Goal: Task Accomplishment & Management: Complete application form

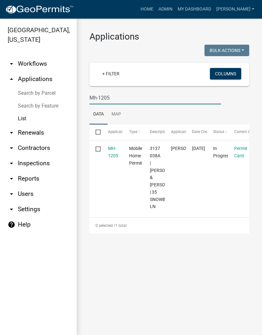
type input "Mh-1205"
click at [114, 155] on link "MH-1205" at bounding box center [113, 152] width 10 height 12
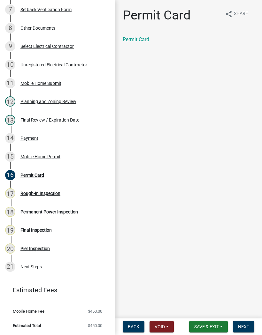
scroll to position [220, 0]
click at [51, 192] on div "Rough-In Inspection" at bounding box center [40, 193] width 40 height 4
click at [243, 323] on button "Next" at bounding box center [243, 326] width 21 height 11
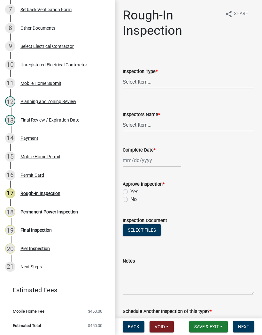
click at [145, 82] on select "Select Item... Rough-In" at bounding box center [187, 81] width 131 height 13
select select "144a2717-66e5-431d-b8b7-2eccda554f40"
click at [149, 123] on select "Select Item... [PERSON_NAME] ([PERSON_NAME]) [PERSON_NAME] ([PERSON_NAME]) Engi…" at bounding box center [187, 124] width 131 height 13
select select "8dfc8809-68b2-4bc3-a0d1-6f7e000e7487"
click at [150, 163] on div at bounding box center [151, 160] width 58 height 13
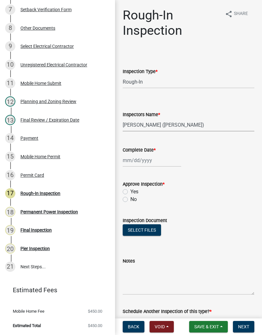
select select "8"
select select "2025"
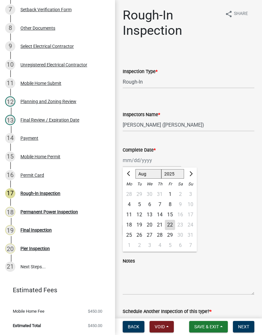
click at [170, 228] on div "22" at bounding box center [170, 225] width 10 height 10
type input "[DATE]"
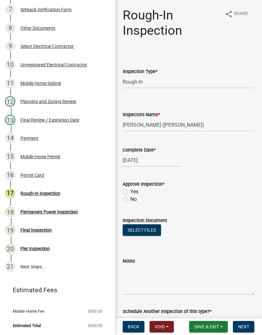
click at [130, 190] on label "Yes" at bounding box center [134, 192] width 8 height 8
click at [130, 190] on input "Yes" at bounding box center [132, 190] width 4 height 4
radio input "true"
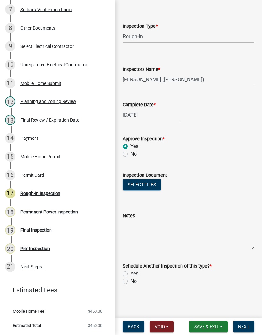
scroll to position [45, 0]
click at [130, 282] on label "No" at bounding box center [133, 281] width 6 height 8
click at [130, 282] on input "No" at bounding box center [132, 279] width 4 height 4
radio input "true"
click at [251, 324] on button "Next" at bounding box center [243, 326] width 21 height 11
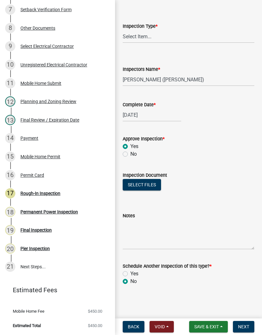
scroll to position [0, 0]
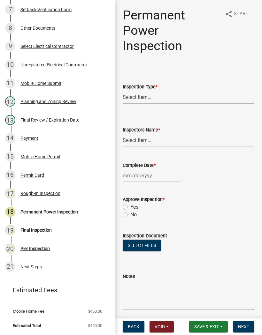
click at [160, 92] on select "Select Item... Permanent Power" at bounding box center [187, 97] width 131 height 13
select select "08dc4791-66c6-4c86-9d3e-afcbe29d4e52"
click at [149, 137] on select "Select Item... [PERSON_NAME] ([PERSON_NAME]) [PERSON_NAME] ([PERSON_NAME]) Engi…" at bounding box center [187, 140] width 131 height 13
click at [152, 139] on select "Select Item... [PERSON_NAME] ([PERSON_NAME]) [PERSON_NAME] ([PERSON_NAME]) Engi…" at bounding box center [187, 140] width 131 height 13
select select "8dfc8809-68b2-4bc3-a0d1-6f7e000e7487"
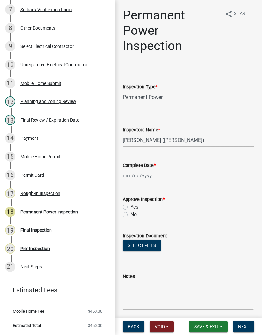
click at [143, 172] on div at bounding box center [151, 175] width 58 height 13
select select "8"
select select "2025"
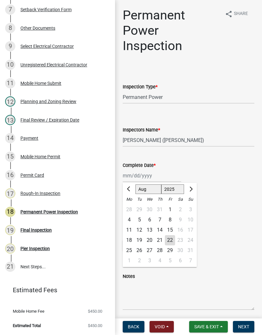
click at [167, 239] on div "22" at bounding box center [170, 240] width 10 height 10
type input "[DATE]"
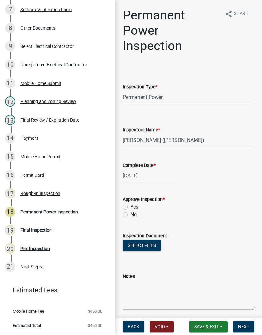
click at [130, 205] on label "Yes" at bounding box center [134, 207] width 8 height 8
click at [130, 205] on input "Yes" at bounding box center [132, 205] width 4 height 4
radio input "true"
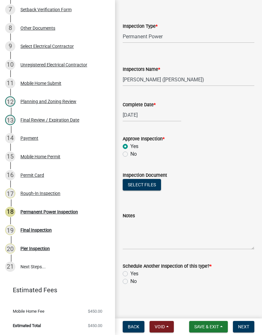
scroll to position [61, 0]
click at [130, 282] on label "No" at bounding box center [133, 281] width 6 height 8
click at [130, 282] on input "No" at bounding box center [132, 279] width 4 height 4
radio input "true"
click at [247, 321] on button "Next" at bounding box center [243, 326] width 21 height 11
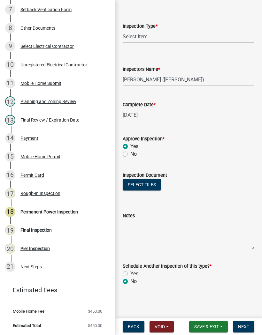
scroll to position [0, 0]
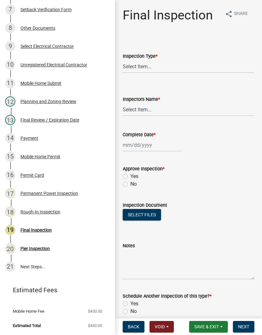
click at [210, 324] on span "Save & Exit" at bounding box center [206, 326] width 25 height 5
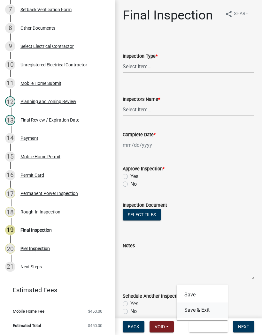
click at [208, 310] on button "Save & Exit" at bounding box center [201, 309] width 51 height 15
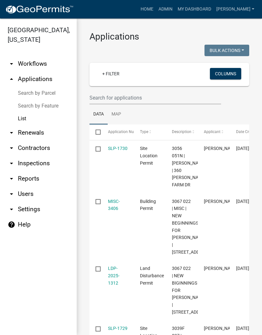
click at [51, 105] on link "Search by Feature" at bounding box center [38, 106] width 77 height 13
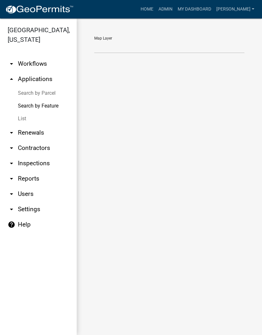
click at [48, 90] on link "Search by Parcel" at bounding box center [38, 93] width 77 height 13
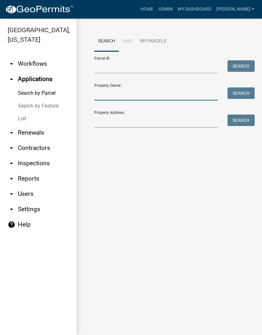
click at [121, 94] on input "Property Owner:" at bounding box center [155, 93] width 123 height 13
type input "Creekside"
click at [247, 92] on button "Search" at bounding box center [240, 92] width 27 height 11
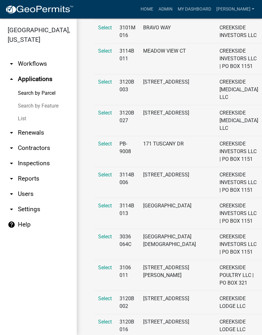
click at [35, 92] on link "Search by Parcel" at bounding box center [38, 93] width 77 height 13
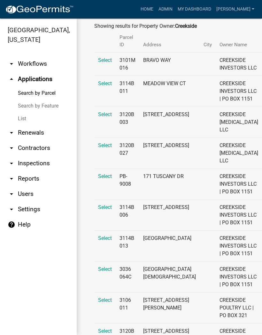
click at [36, 91] on link "Search by Parcel" at bounding box center [38, 93] width 77 height 13
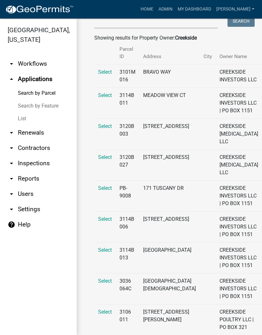
click at [43, 109] on link "Search by Feature" at bounding box center [38, 106] width 77 height 13
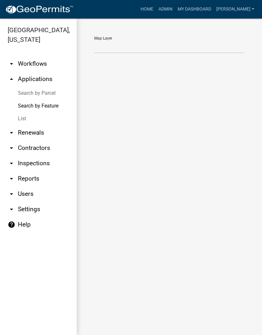
click at [46, 92] on link "Search by Parcel" at bounding box center [38, 93] width 77 height 13
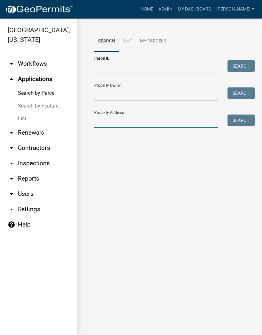
click at [125, 121] on input "Property Address:" at bounding box center [155, 120] width 123 height 13
type input "Andes"
click at [246, 124] on button "Search" at bounding box center [240, 119] width 27 height 11
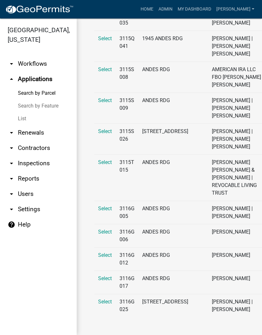
scroll to position [1511, 0]
click at [45, 93] on link "Search by Parcel" at bounding box center [38, 93] width 77 height 13
click at [42, 91] on link "Search by Parcel" at bounding box center [38, 93] width 77 height 13
click at [46, 107] on link "Search by Feature" at bounding box center [38, 106] width 77 height 13
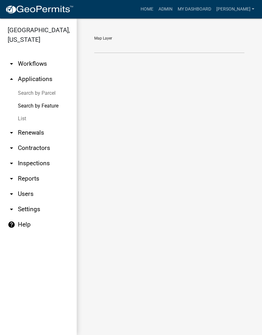
click at [45, 91] on link "Search by Parcel" at bounding box center [38, 93] width 77 height 13
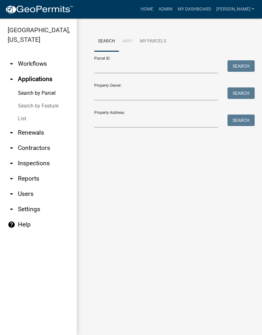
click at [29, 119] on link "List" at bounding box center [38, 118] width 77 height 13
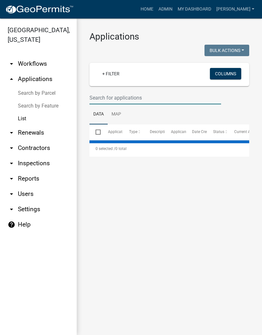
click at [120, 96] on input "text" at bounding box center [154, 97] width 131 height 13
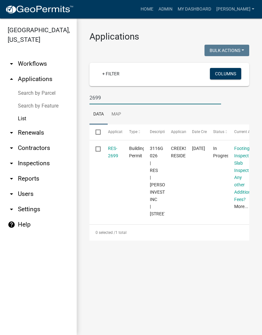
type input "2699"
click at [113, 151] on link "RES-2699" at bounding box center [113, 152] width 10 height 12
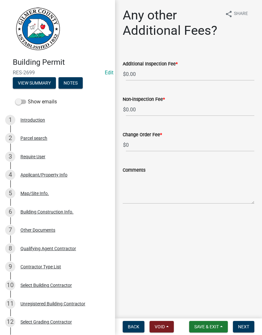
click at [58, 173] on div "Applicant/Property Info" at bounding box center [43, 175] width 47 height 4
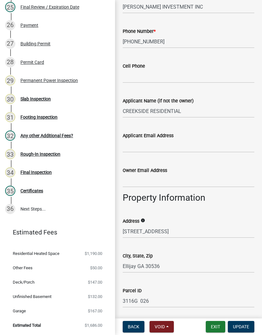
scroll to position [553, 0]
click at [46, 174] on div "Final Inspection" at bounding box center [35, 172] width 31 height 4
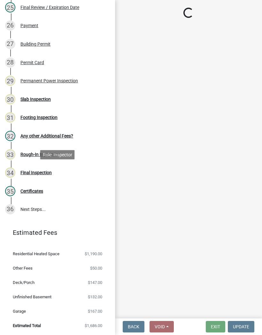
scroll to position [0, 0]
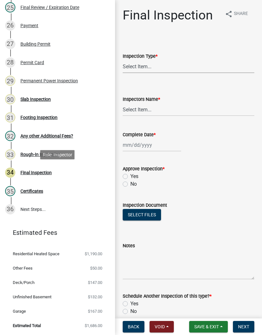
click at [150, 63] on select "Select Item... Final" at bounding box center [187, 66] width 131 height 13
select select "895eead6-d784-4fdc-a4a3-66a9075c153d"
click at [142, 111] on select "Select Item... [PERSON_NAME] ([PERSON_NAME]) [PERSON_NAME] ([PERSON_NAME]) Engi…" at bounding box center [187, 109] width 131 height 13
select select "8dfc8809-68b2-4bc3-a0d1-6f7e000e7487"
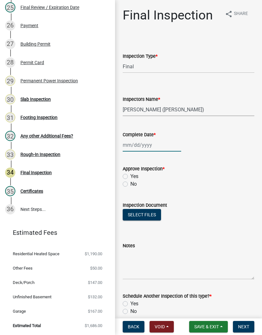
click at [148, 145] on div at bounding box center [151, 144] width 58 height 13
select select "8"
select select "2025"
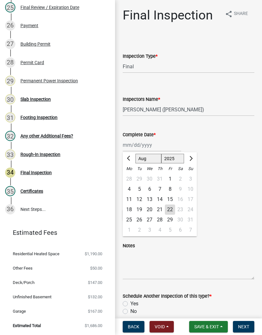
click at [171, 210] on div "22" at bounding box center [170, 209] width 10 height 10
type input "[DATE]"
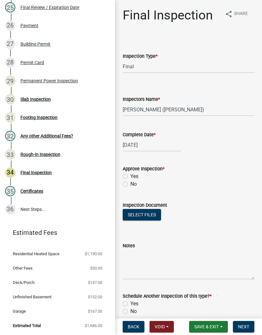
click at [130, 176] on label "Yes" at bounding box center [134, 177] width 8 height 8
click at [130, 176] on input "Yes" at bounding box center [132, 175] width 4 height 4
radio input "true"
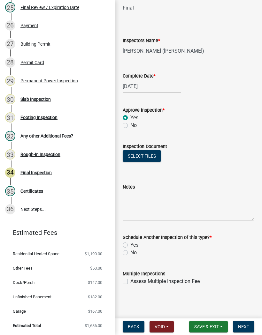
scroll to position [59, 0]
click at [130, 254] on label "No" at bounding box center [133, 253] width 6 height 8
click at [130, 253] on input "No" at bounding box center [132, 251] width 4 height 4
radio input "true"
click at [249, 325] on button "Next" at bounding box center [243, 326] width 21 height 11
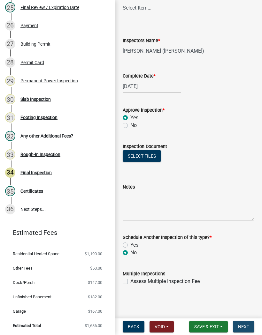
scroll to position [0, 0]
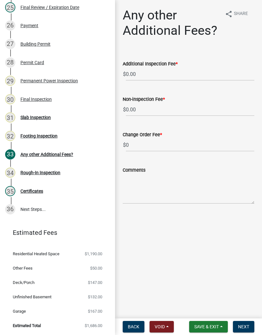
click at [40, 190] on div "Certificates" at bounding box center [31, 191] width 23 height 4
click at [212, 328] on span "Save & Exit" at bounding box center [206, 326] width 25 height 5
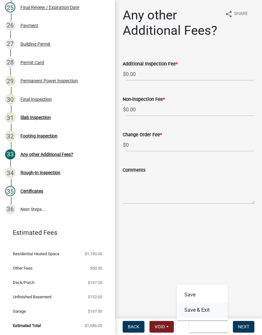
click at [208, 310] on button "Save & Exit" at bounding box center [201, 309] width 51 height 15
